Goal: Register for event/course

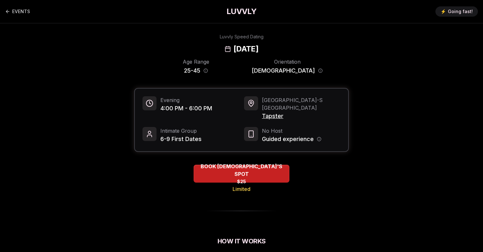
drag, startPoint x: 290, startPoint y: 49, endPoint x: 204, endPoint y: 49, distance: 86.0
click at [204, 49] on div "Luvvly Speed Dating Sunday, August 17th" at bounding box center [241, 44] width 437 height 20
copy h2 "[DATE]"
